Goal: Task Accomplishment & Management: Manage account settings

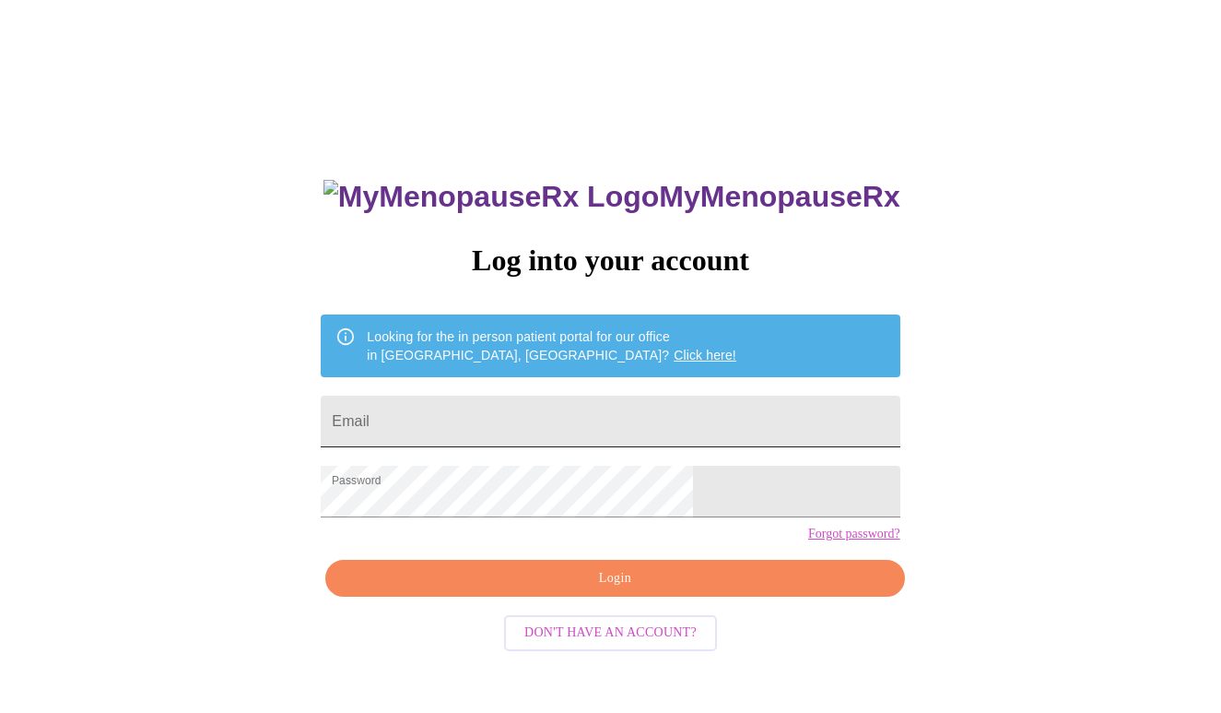
click at [476, 417] on input "Email" at bounding box center [610, 421] width 579 height 52
type input "[EMAIL_ADDRESS][DOMAIN_NAME]"
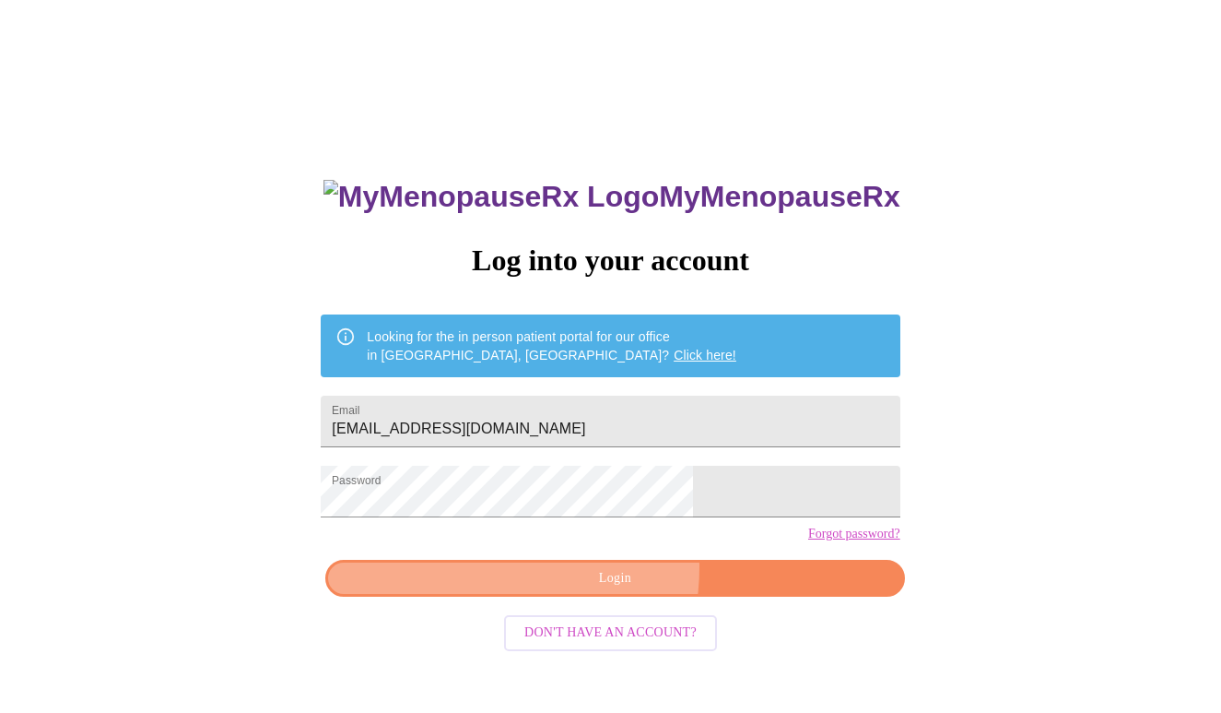
click at [556, 590] on span "Login" at bounding box center [615, 578] width 536 height 23
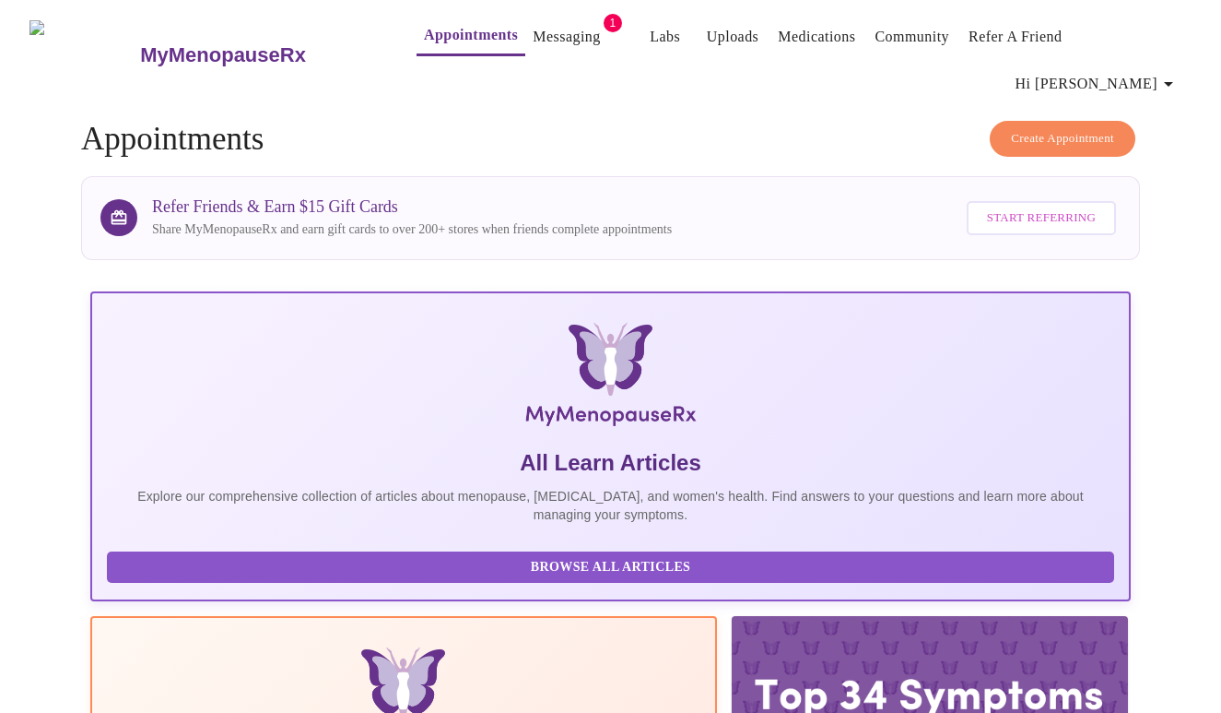
click at [536, 45] on link "Messaging" at bounding box center [566, 37] width 67 height 26
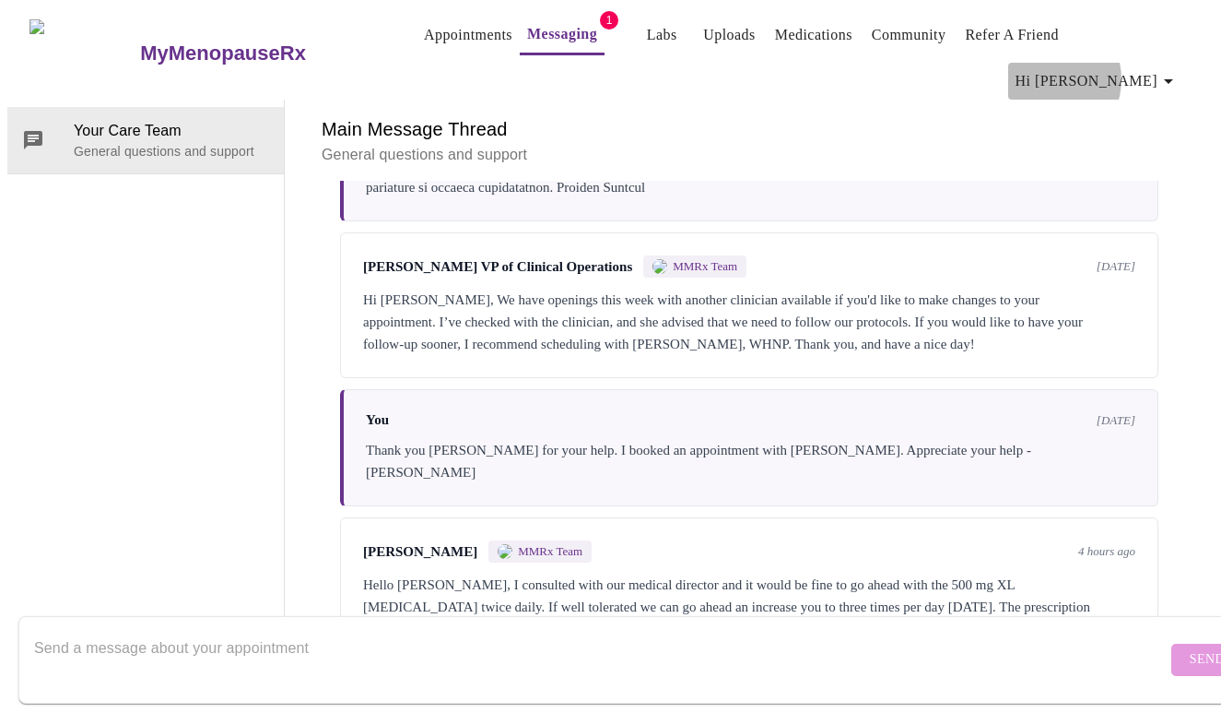
click at [1120, 68] on span "Hi [PERSON_NAME]" at bounding box center [1098, 81] width 164 height 26
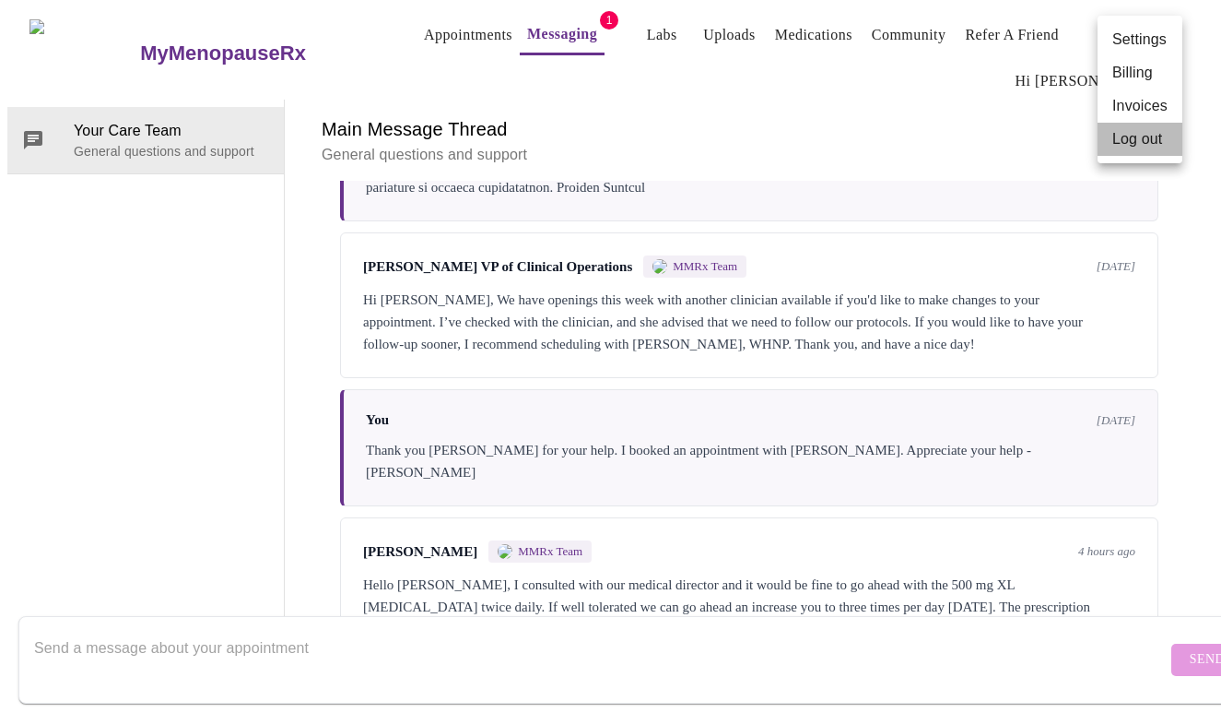
click at [1128, 141] on li "Log out" at bounding box center [1140, 139] width 85 height 33
